Goal: Task Accomplishment & Management: Use online tool/utility

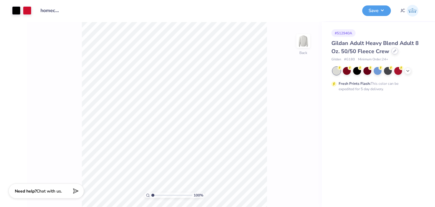
click at [394, 52] on icon at bounding box center [394, 51] width 3 height 3
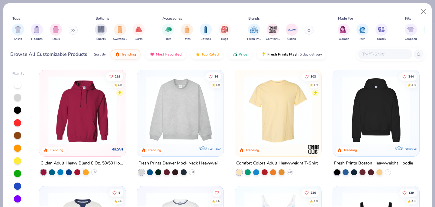
click at [365, 57] on input "text" at bounding box center [385, 54] width 47 height 7
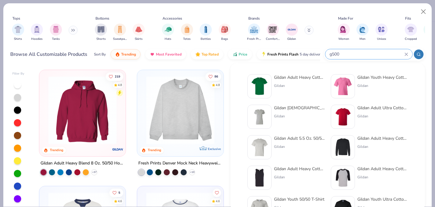
type input "g500"
click at [306, 78] on div "Gildan Adult Heavy Cotton T-Shirt" at bounding box center [299, 77] width 51 height 6
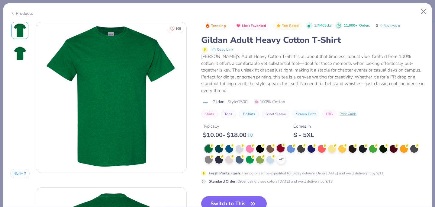
click at [284, 147] on circle at bounding box center [284, 145] width 4 height 4
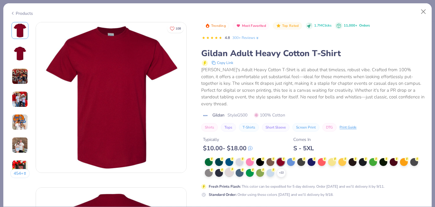
click at [230, 169] on div at bounding box center [229, 173] width 8 height 8
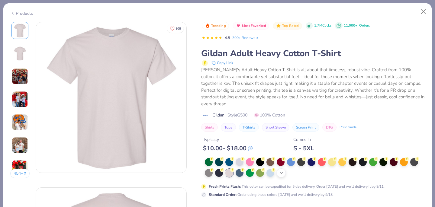
click at [280, 171] on icon at bounding box center [281, 173] width 5 height 5
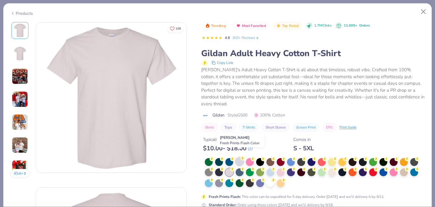
click at [239, 158] on div at bounding box center [240, 162] width 8 height 8
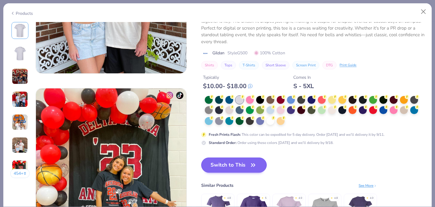
scroll to position [923, 0]
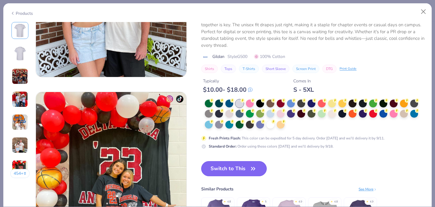
click at [234, 172] on button "Switch to This" at bounding box center [234, 168] width 66 height 15
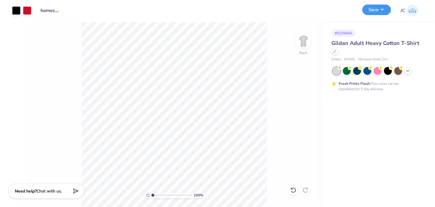
click at [381, 13] on button "Save" at bounding box center [376, 10] width 29 height 11
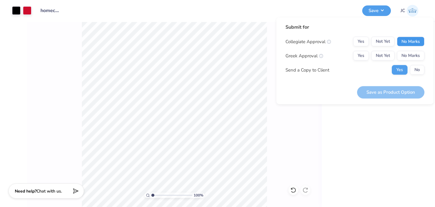
click at [402, 45] on button "No Marks" at bounding box center [410, 42] width 27 height 10
click at [413, 55] on button "No Marks" at bounding box center [410, 56] width 27 height 10
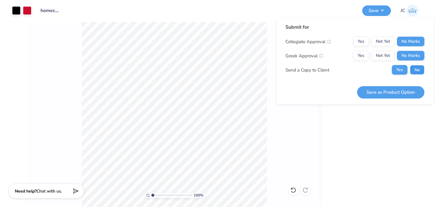
click at [416, 69] on button "No" at bounding box center [417, 70] width 14 height 10
click at [397, 72] on button "Yes" at bounding box center [400, 70] width 16 height 10
click at [385, 94] on button "Save as Product Option" at bounding box center [390, 92] width 67 height 12
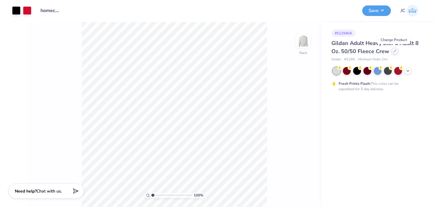
click at [395, 52] on icon at bounding box center [394, 51] width 3 height 3
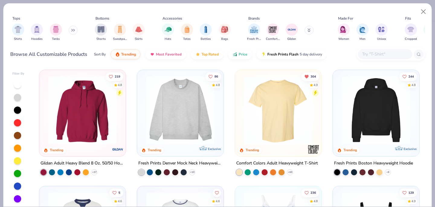
click at [370, 54] on input "text" at bounding box center [385, 54] width 47 height 7
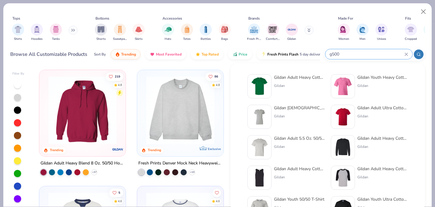
type input "g500"
click at [285, 78] on div "Gildan Adult Heavy Cotton T-Shirt" at bounding box center [299, 77] width 51 height 6
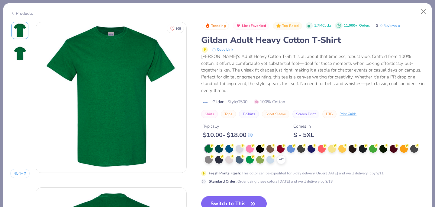
click at [240, 139] on div "$ 10.00 - $ 18.00" at bounding box center [228, 135] width 50 height 8
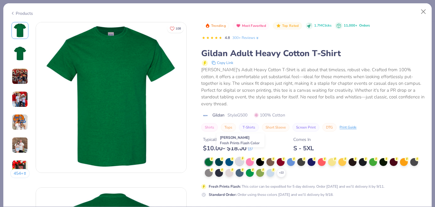
click at [240, 158] on div at bounding box center [240, 162] width 8 height 8
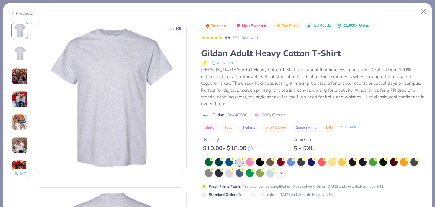
click at [283, 171] on icon at bounding box center [281, 173] width 5 height 5
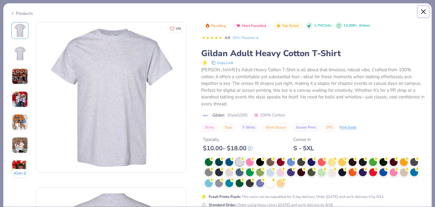
click at [423, 10] on button "Close" at bounding box center [423, 11] width 11 height 11
